Goal: Transaction & Acquisition: Purchase product/service

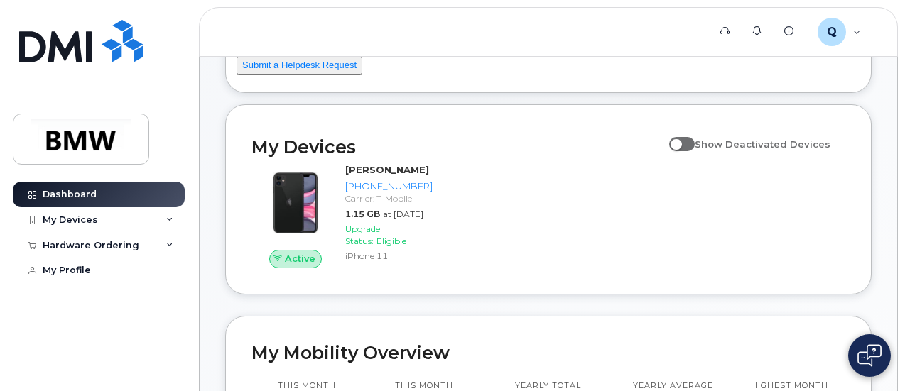
scroll to position [114, 0]
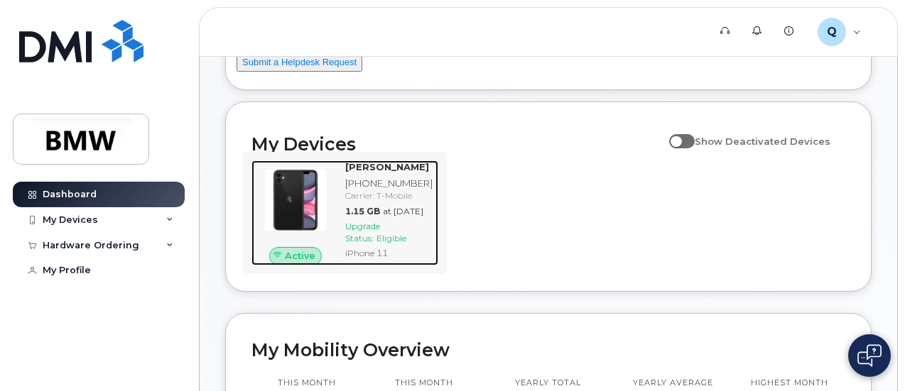
click at [297, 201] on img at bounding box center [295, 200] width 65 height 65
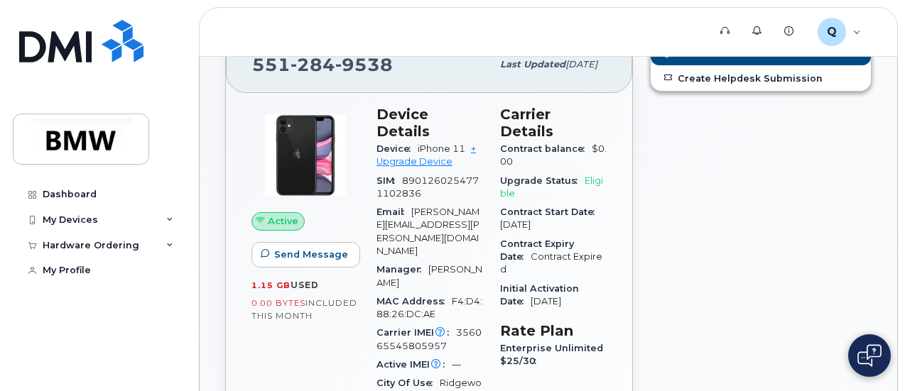
scroll to position [168, 0]
click at [436, 143] on link "+ Upgrade Device" at bounding box center [425, 154] width 99 height 23
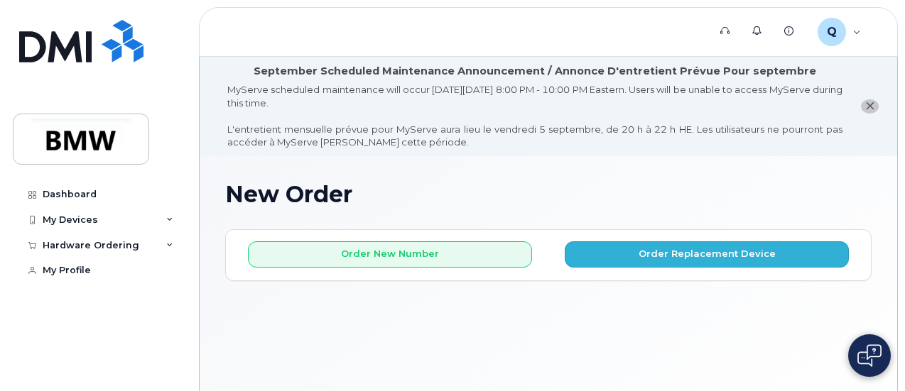
scroll to position [106, 0]
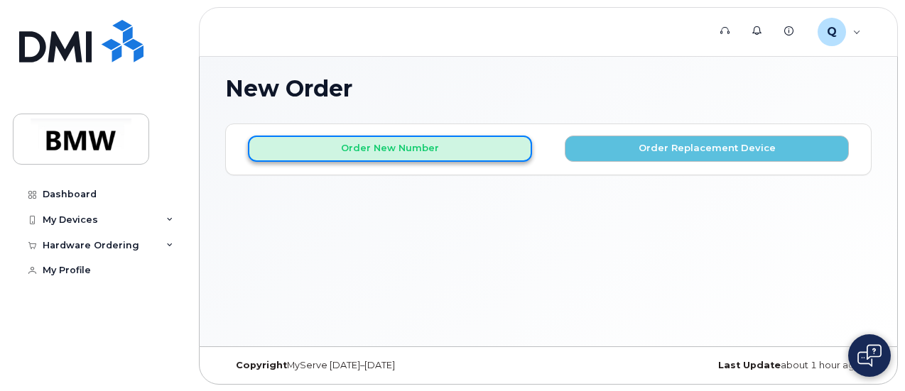
click at [472, 139] on button "Order New Number" at bounding box center [390, 149] width 284 height 26
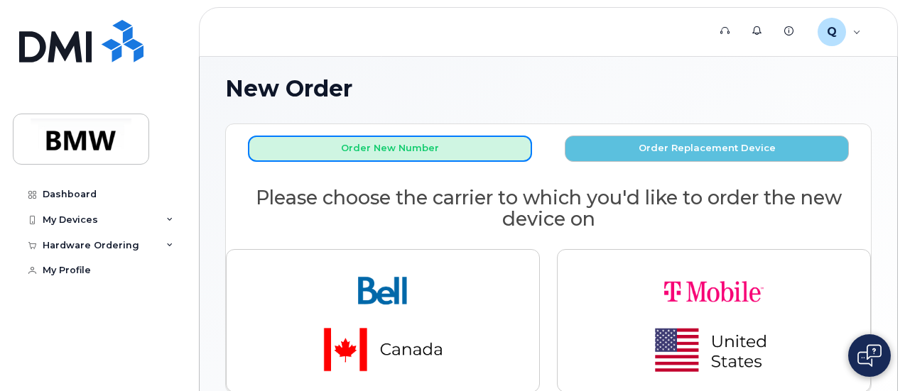
scroll to position [190, 0]
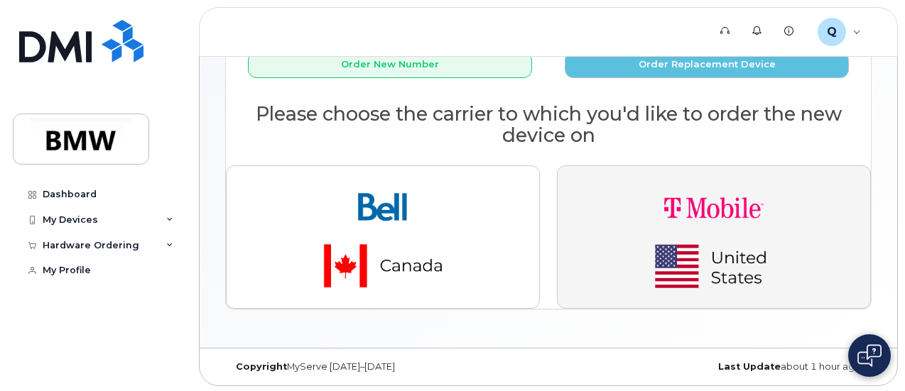
click at [612, 239] on button "button" at bounding box center [714, 236] width 314 height 143
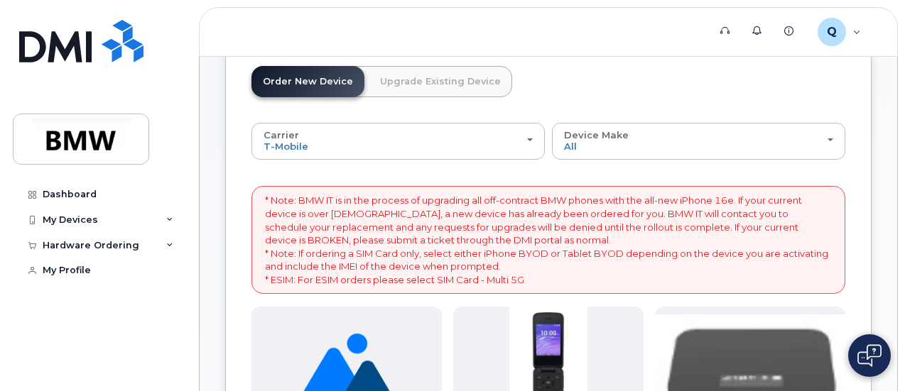
click at [442, 72] on link "Upgrade Existing Device" at bounding box center [440, 81] width 143 height 31
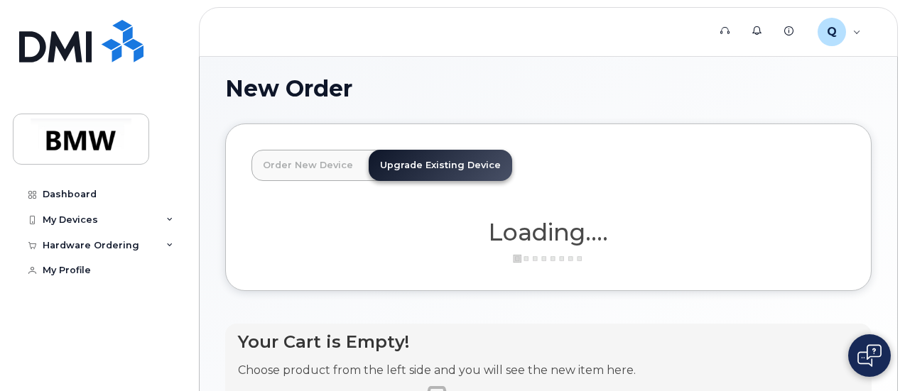
scroll to position [176, 0]
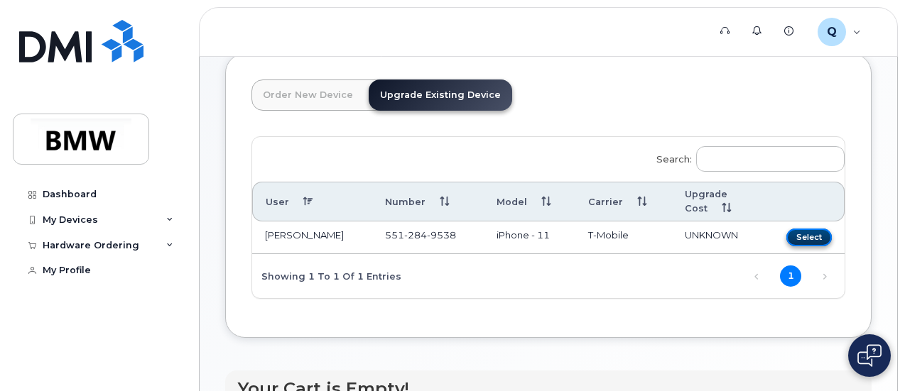
click at [786, 238] on button "Select" at bounding box center [808, 238] width 45 height 18
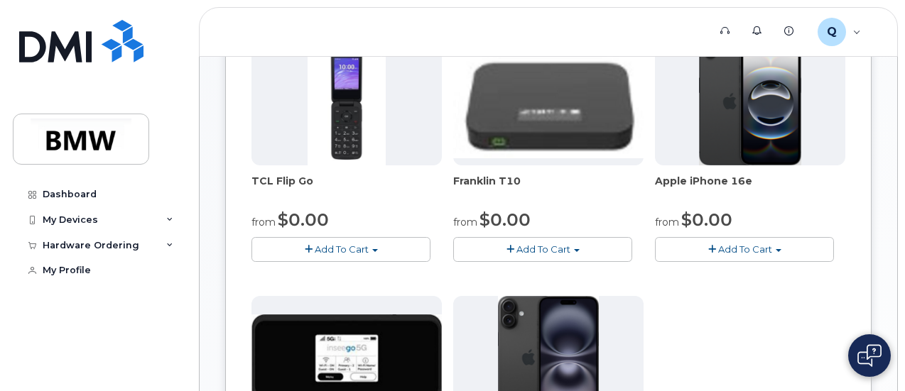
scroll to position [348, 0]
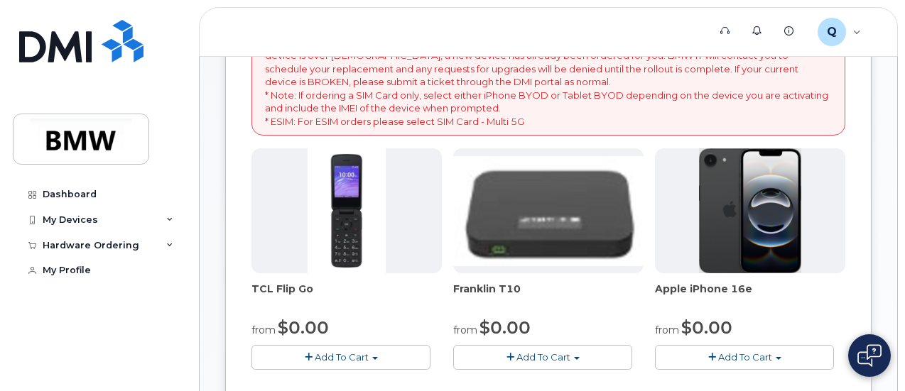
click at [699, 238] on img at bounding box center [750, 210] width 102 height 125
click at [699, 252] on img at bounding box center [750, 210] width 102 height 125
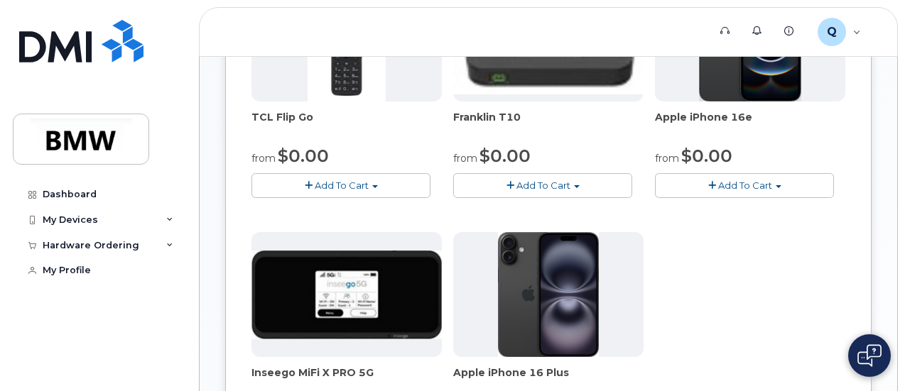
scroll to position [520, 0]
click at [718, 191] on span "Add To Cart" at bounding box center [745, 185] width 54 height 11
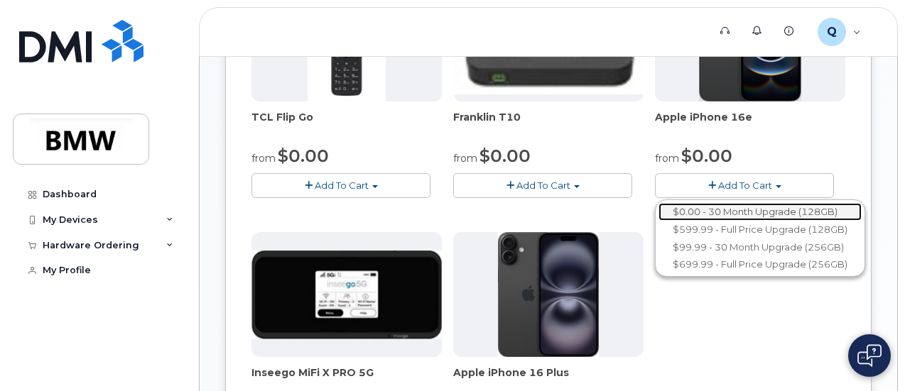
click at [658, 221] on link "$0.00 - 30 Month Upgrade (128GB)" at bounding box center [759, 212] width 203 height 18
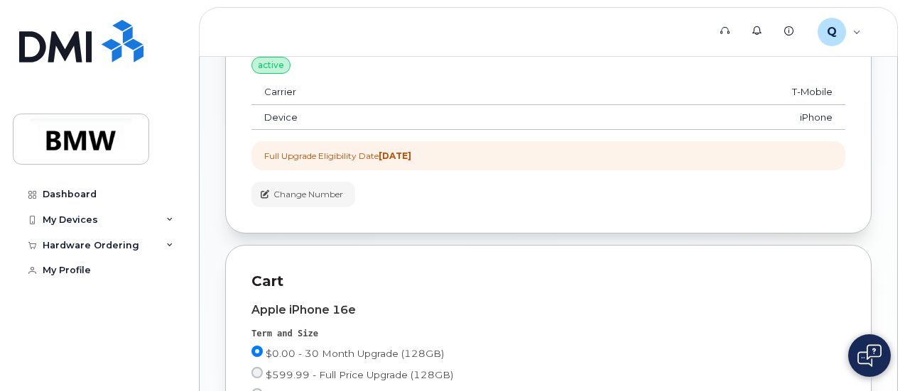
scroll to position [561, 0]
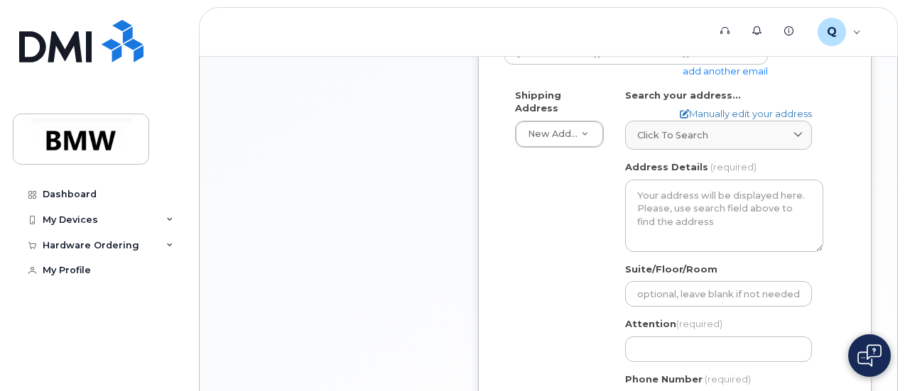
scroll to position [624, 0]
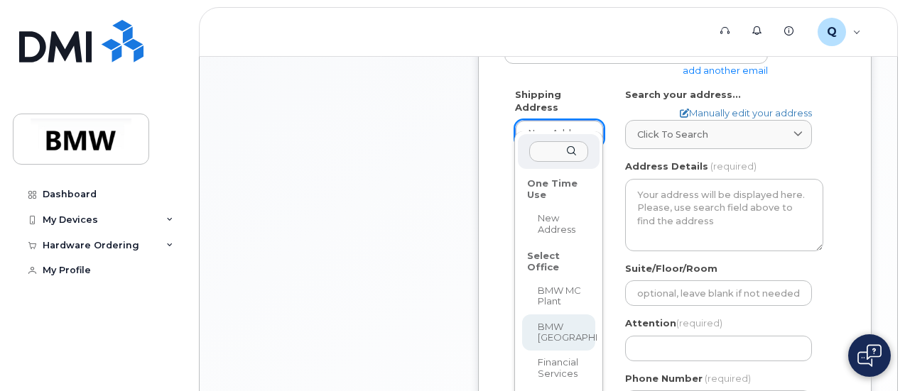
select select
type textarea "200 BMW Drive Woodcliff Lake NJ 07677 Woodcliff Lake New Jersey 07677"
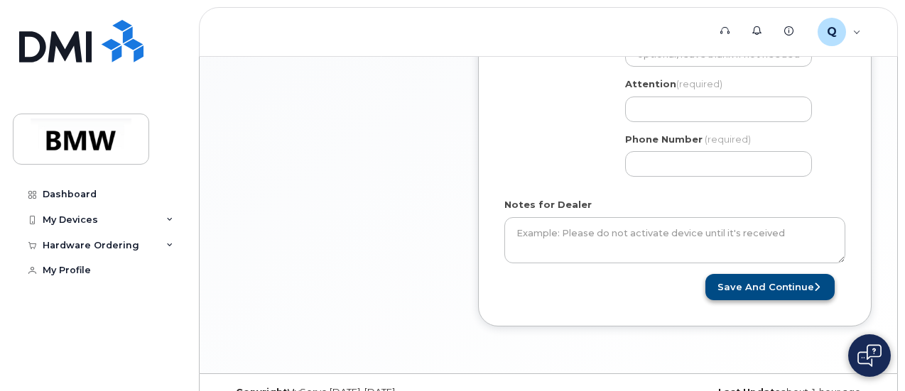
scroll to position [815, 0]
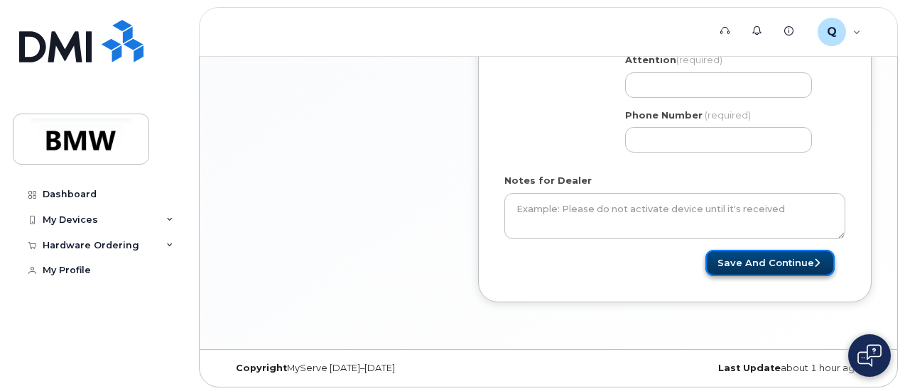
click at [763, 253] on button "Save and Continue" at bounding box center [769, 263] width 129 height 26
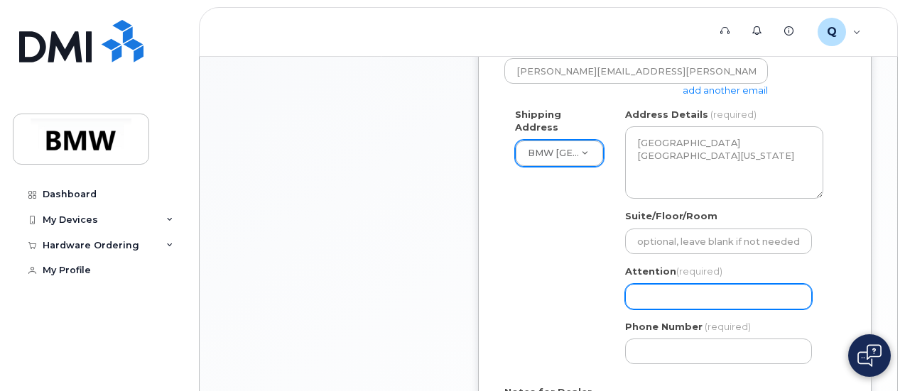
scroll to position [602, 0]
select select
type input "S"
select select
type input "Sa"
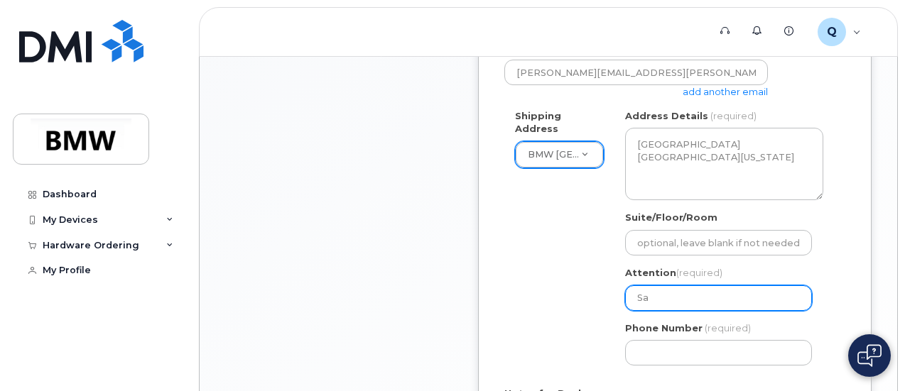
select select
type input "Sar"
select select
type input "Sara"
select select
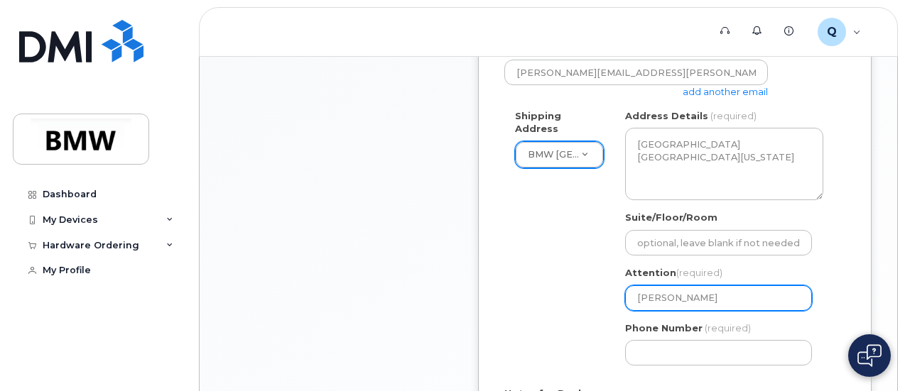
type input "Sara G"
select select
type input "Sara Go"
select select
type input "Sara Gor"
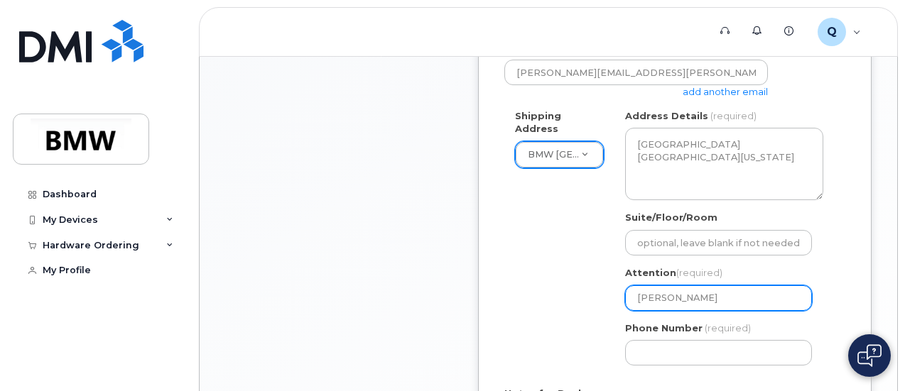
select select
type input "Sara Gors"
select select
type input "Sara Gorsk"
select select
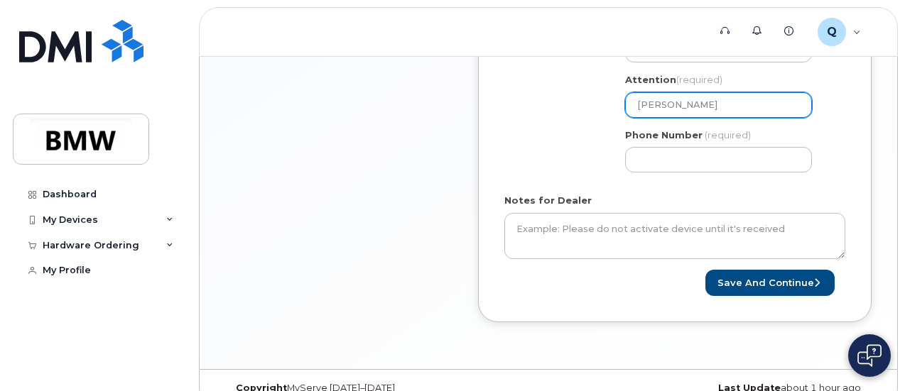
scroll to position [798, 0]
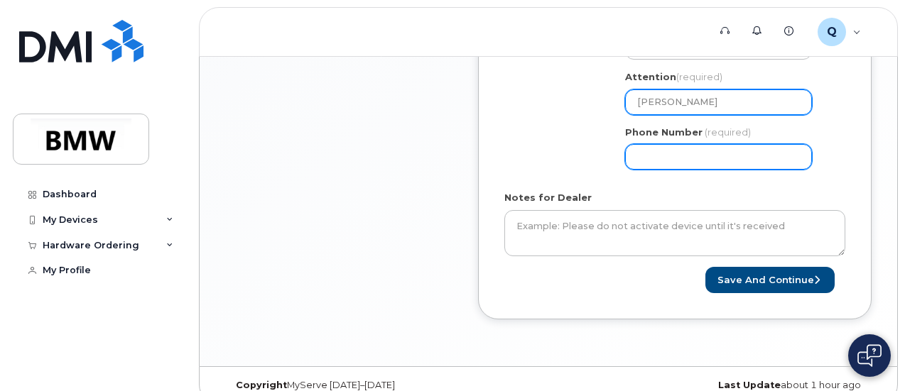
type input "[PERSON_NAME]"
click at [737, 153] on input "Phone Number" at bounding box center [718, 157] width 187 height 26
select select
type input "862268081"
select select
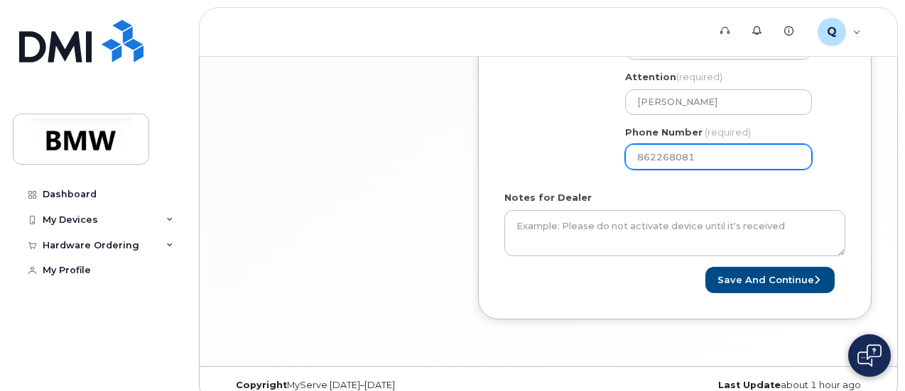
type input "8622680819"
select select
type input "8"
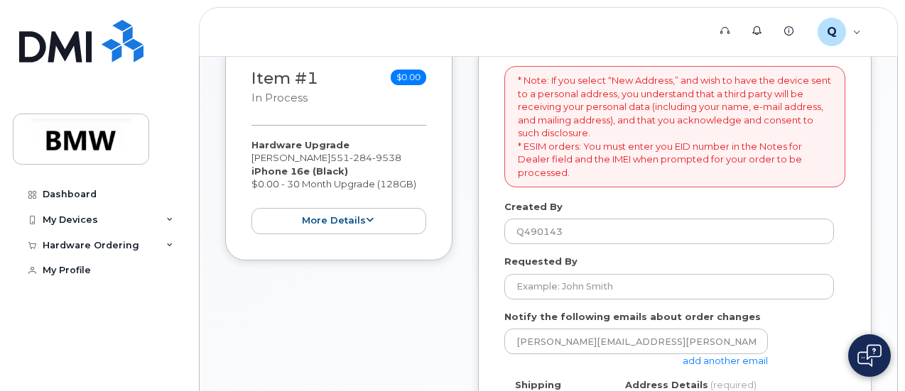
scroll to position [327, 0]
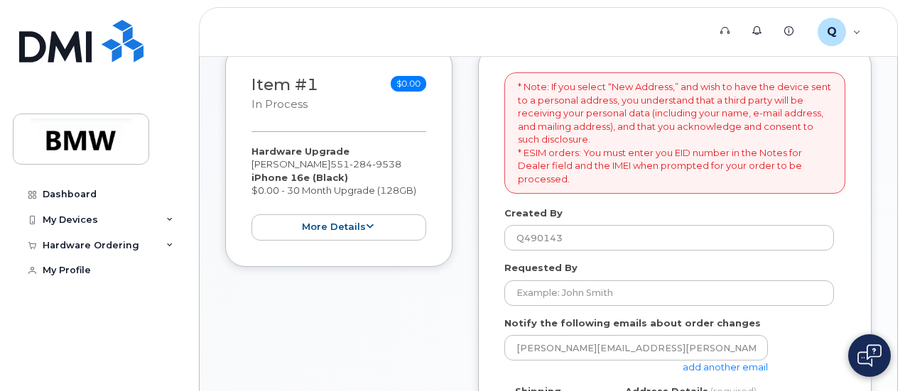
type input "1"
drag, startPoint x: 386, startPoint y: 165, endPoint x: 303, endPoint y: 160, distance: 83.2
click at [303, 160] on div "Hardware Upgrade Sara Gorski 551 284 9538 iPhone 16e (Black) $0.00 - 30 Month U…" at bounding box center [338, 193] width 175 height 96
copy div "551 284 9538"
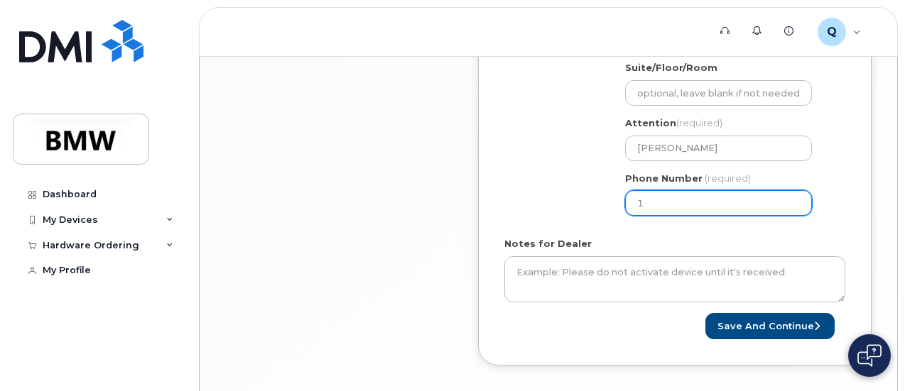
scroll to position [764, 0]
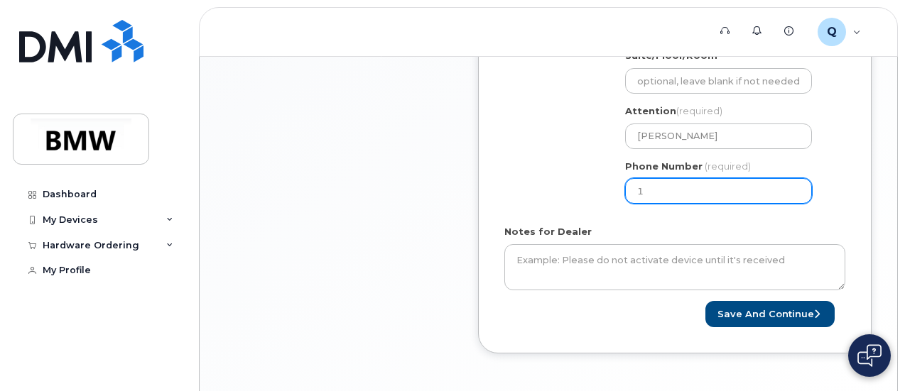
click at [724, 187] on input "1" at bounding box center [718, 191] width 187 height 26
paste input "5512849538"
select select
type input "5512849538"
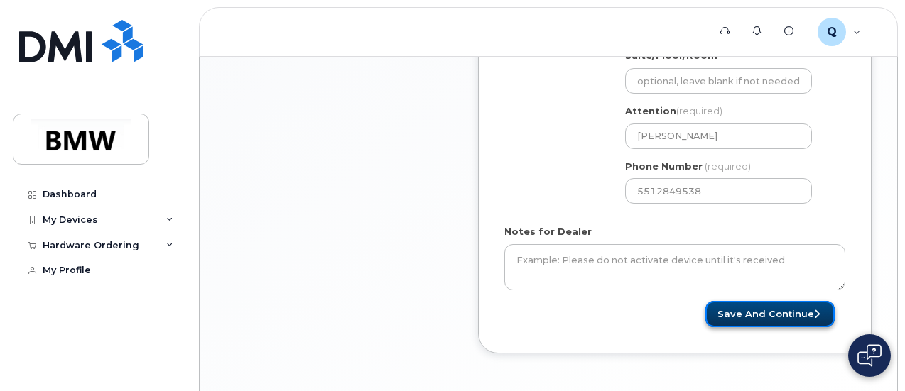
click at [766, 305] on button "Save and Continue" at bounding box center [769, 314] width 129 height 26
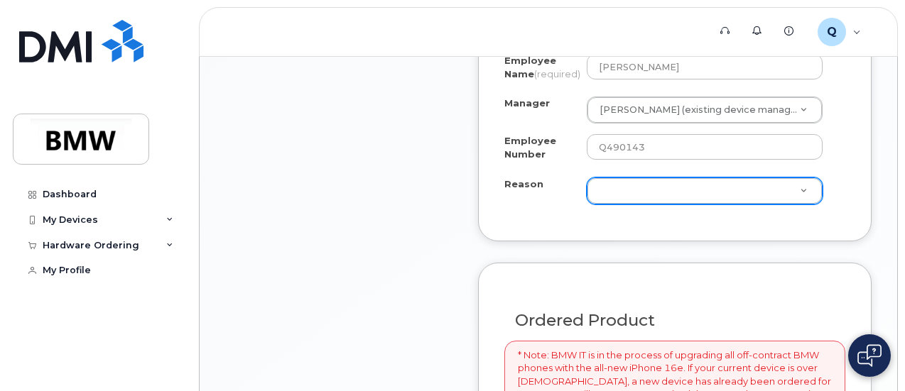
scroll to position [940, 0]
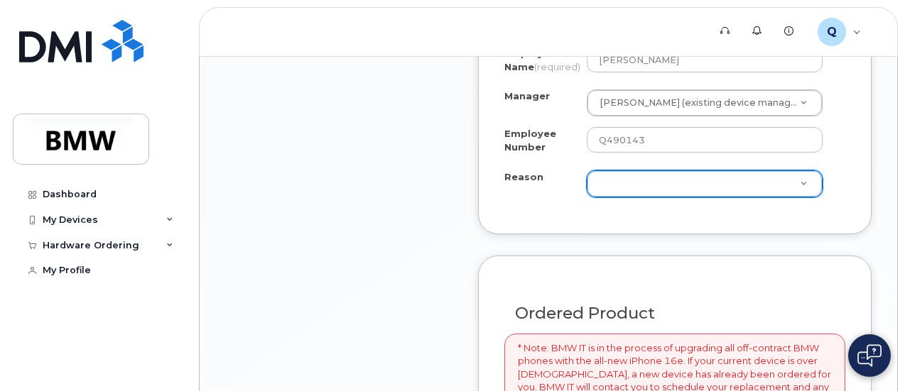
click at [736, 197] on div "Reason Reason" at bounding box center [705, 183] width 236 height 27
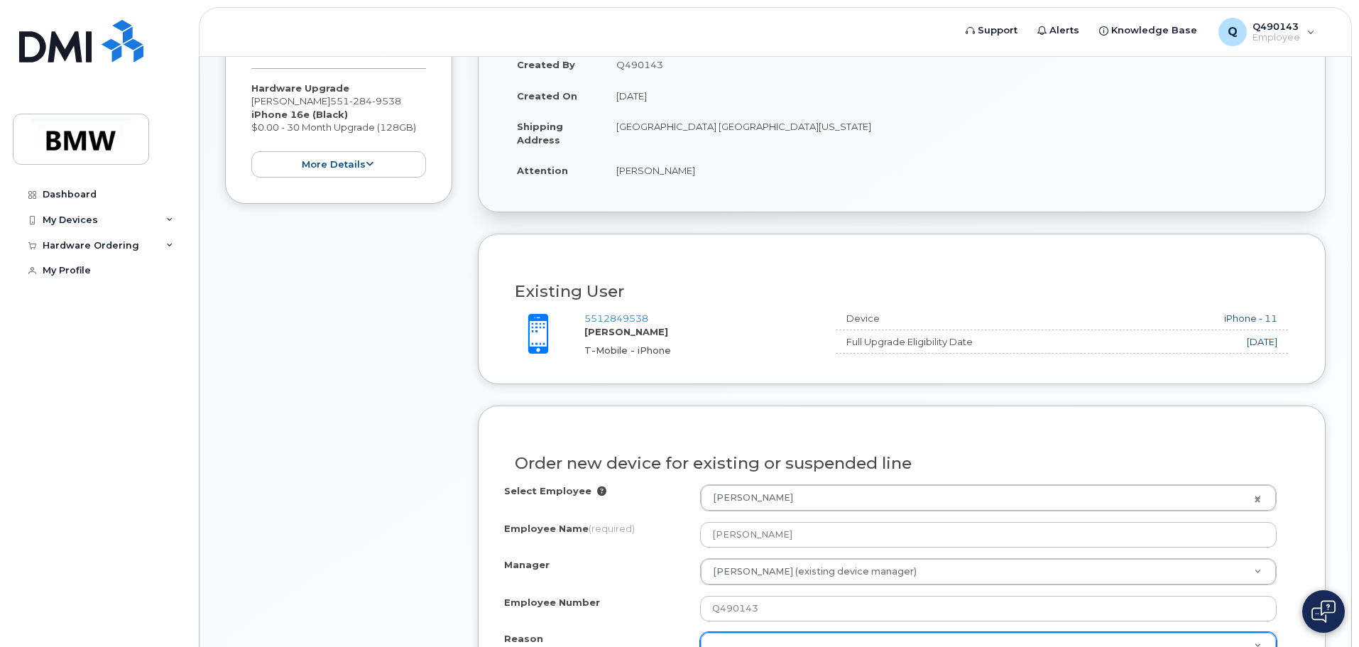
scroll to position [568, 0]
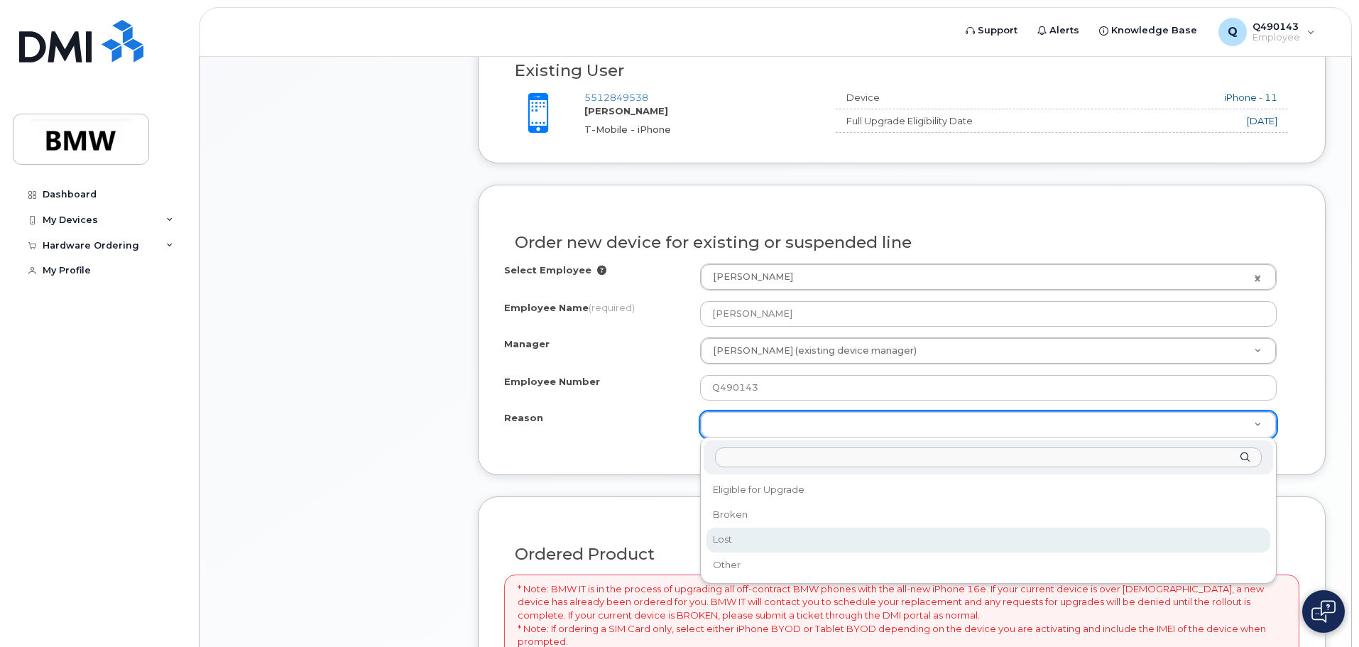
select select "lost"
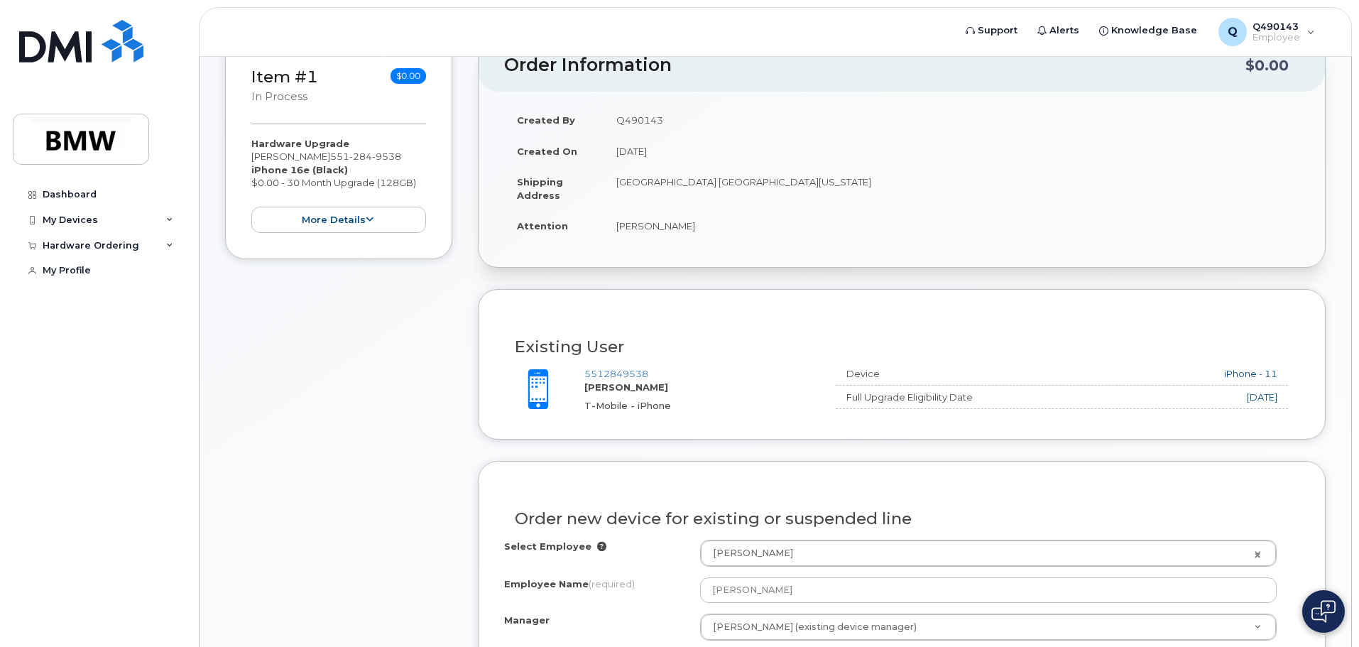
scroll to position [284, 0]
